Goal: Task Accomplishment & Management: Manage account settings

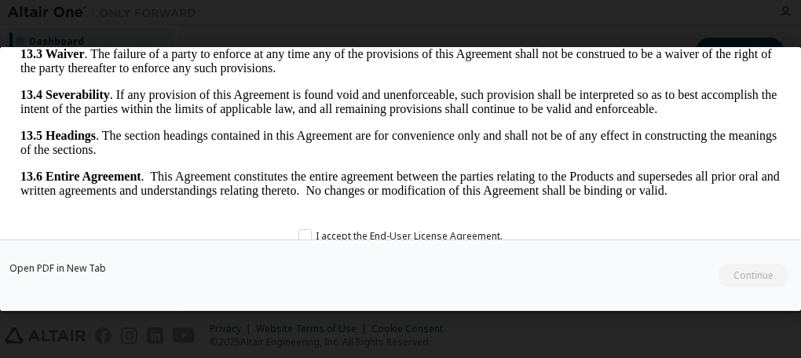
scroll to position [104, 0]
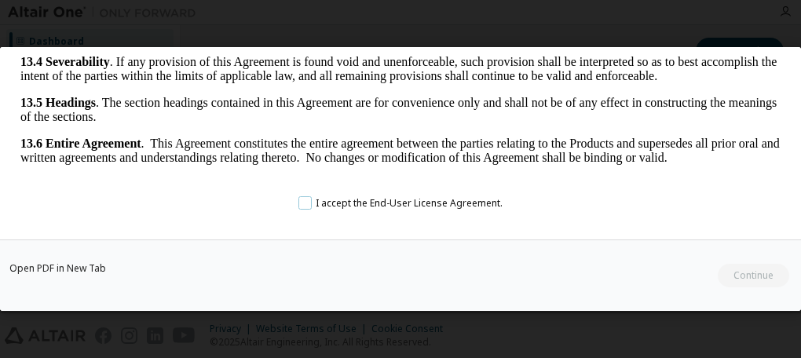
click at [305, 203] on label "I accept the End-User License Agreement." at bounding box center [401, 203] width 204 height 13
click at [760, 272] on button "Continue" at bounding box center [753, 276] width 73 height 24
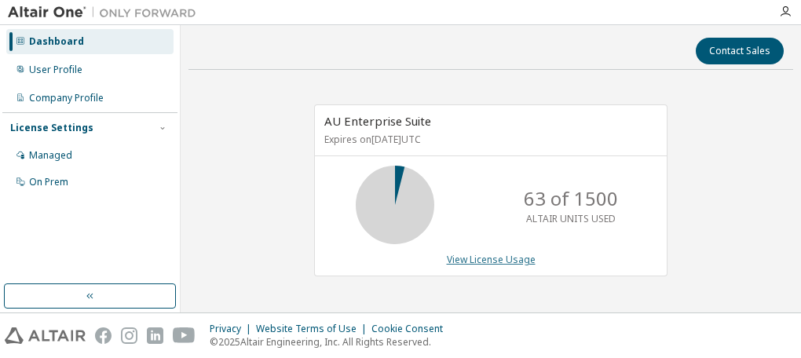
click at [492, 255] on link "View License Usage" at bounding box center [491, 259] width 89 height 13
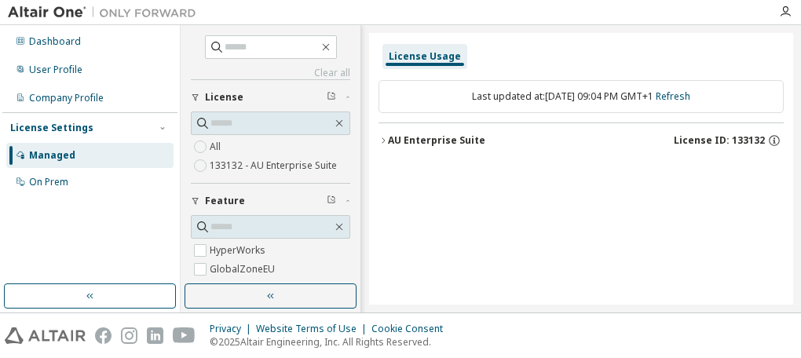
click at [380, 143] on icon "button" at bounding box center [383, 140] width 9 height 9
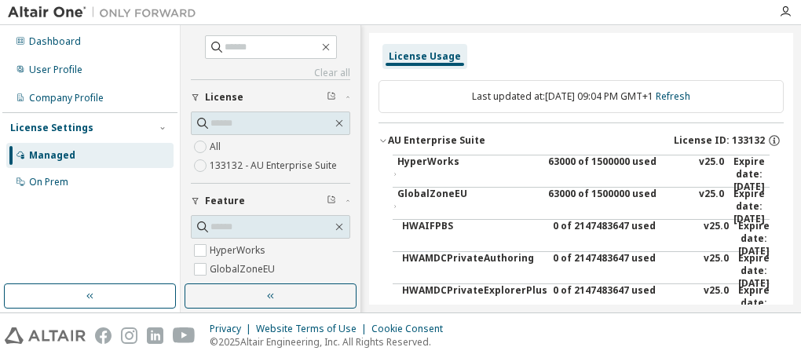
click at [98, 240] on div "Dashboard User Profile Company Profile License Settings Managed On Prem" at bounding box center [89, 154] width 175 height 255
